Goal: Information Seeking & Learning: Learn about a topic

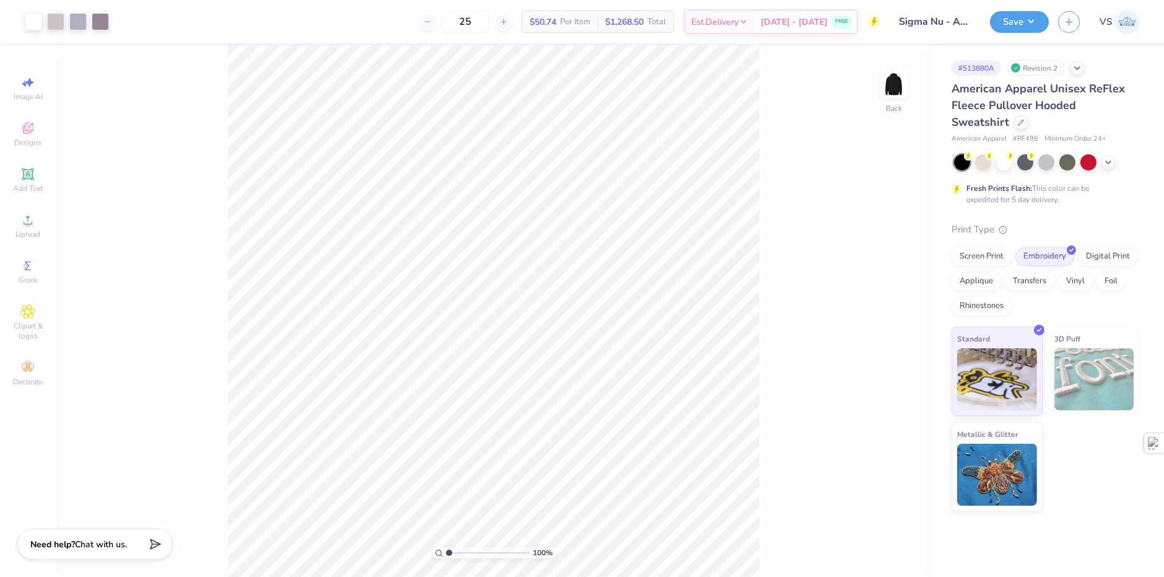
click at [955, 116] on div "American Apparel Unisex ReFlex Fleece Pullover Hooded Sweatshirt" at bounding box center [1046, 106] width 188 height 50
click at [1018, 119] on icon at bounding box center [1021, 121] width 6 height 6
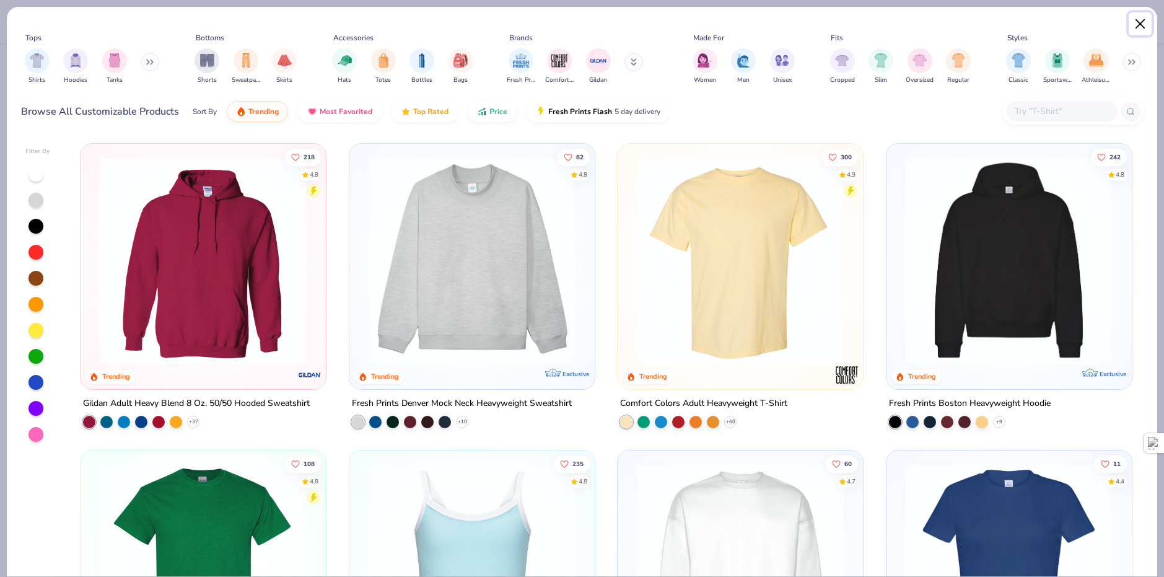
click at [1143, 20] on button "Close" at bounding box center [1141, 24] width 24 height 24
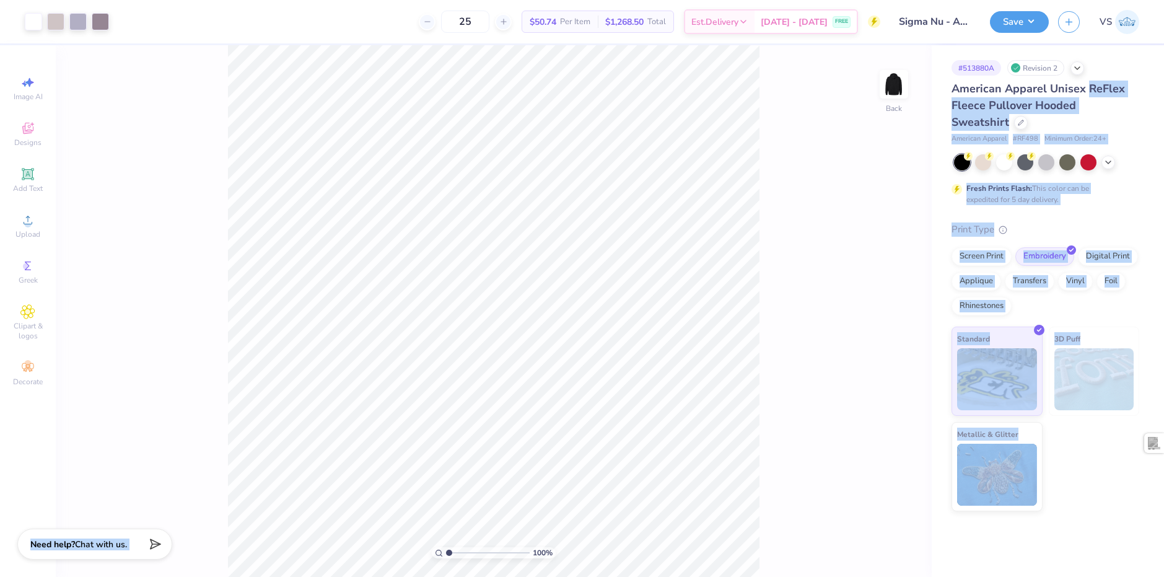
drag, startPoint x: 953, startPoint y: 89, endPoint x: 1089, endPoint y: 94, distance: 135.8
click at [1088, 94] on span "American Apparel Unisex ReFlex Fleece Pullover Hooded Sweatshirt" at bounding box center [1038, 105] width 173 height 48
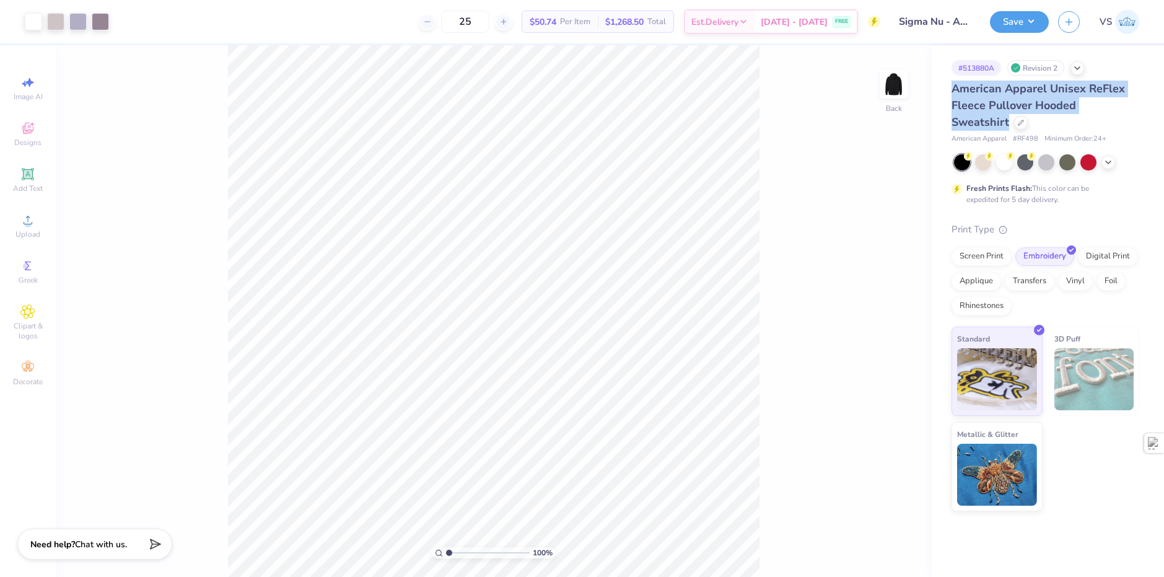
drag, startPoint x: 954, startPoint y: 90, endPoint x: 1136, endPoint y: 100, distance: 181.8
click at [1136, 100] on div "American Apparel Unisex ReFlex Fleece Pullover Hooded Sweatshirt" at bounding box center [1046, 106] width 188 height 50
copy span "American Apparel Unisex ReFlex Fleece Pullover Hooded Sweatshirt"
